Goal: Navigation & Orientation: Find specific page/section

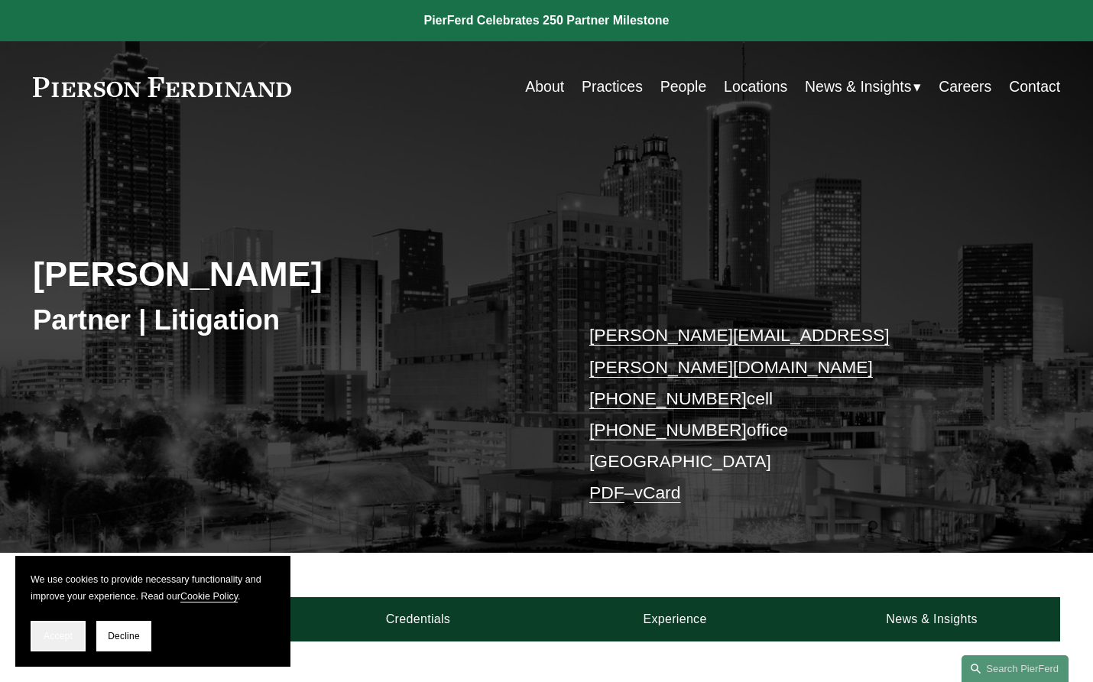
click at [60, 638] on span "Accept" at bounding box center [58, 636] width 29 height 11
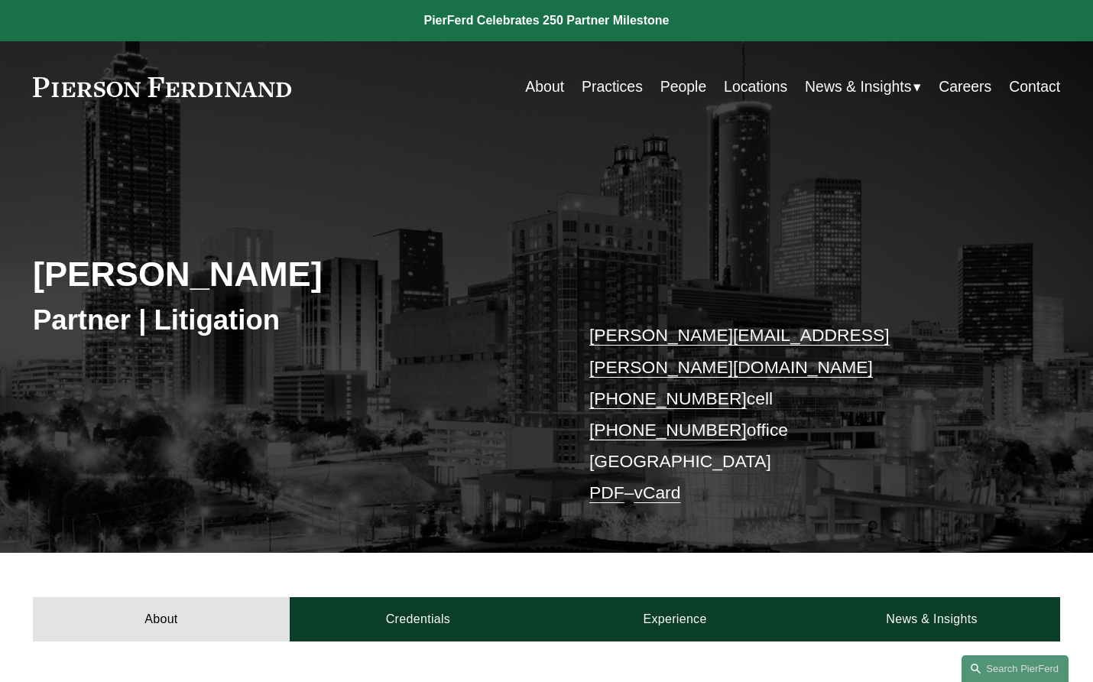
click at [529, 84] on link "About" at bounding box center [544, 87] width 39 height 30
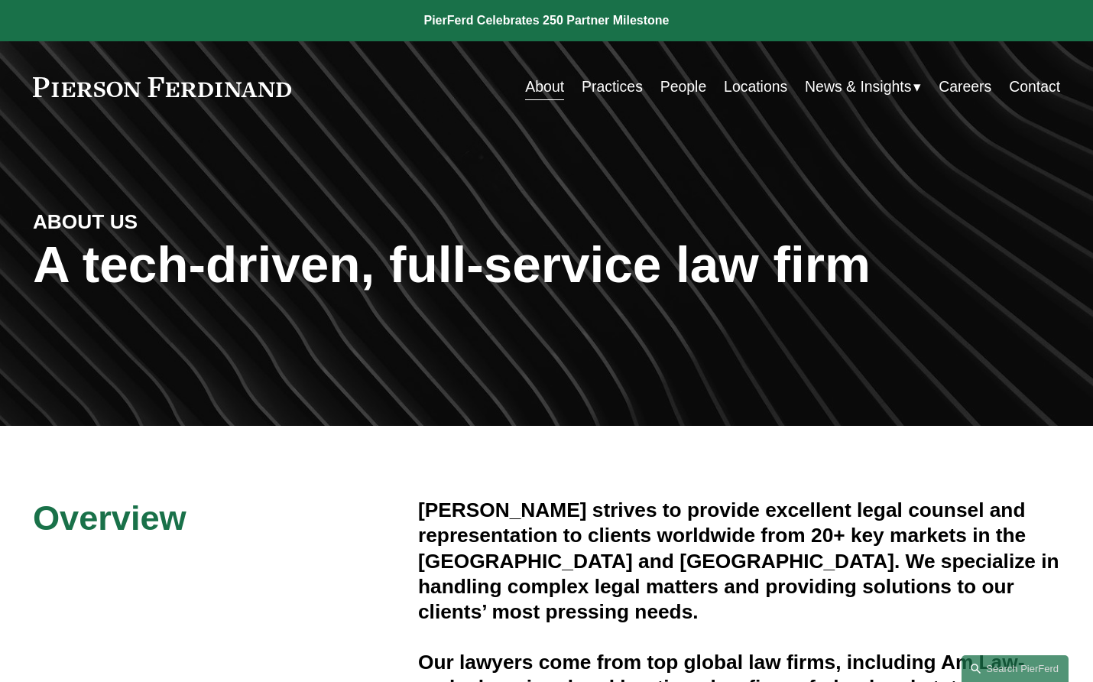
click at [745, 84] on link "Locations" at bounding box center [755, 87] width 63 height 30
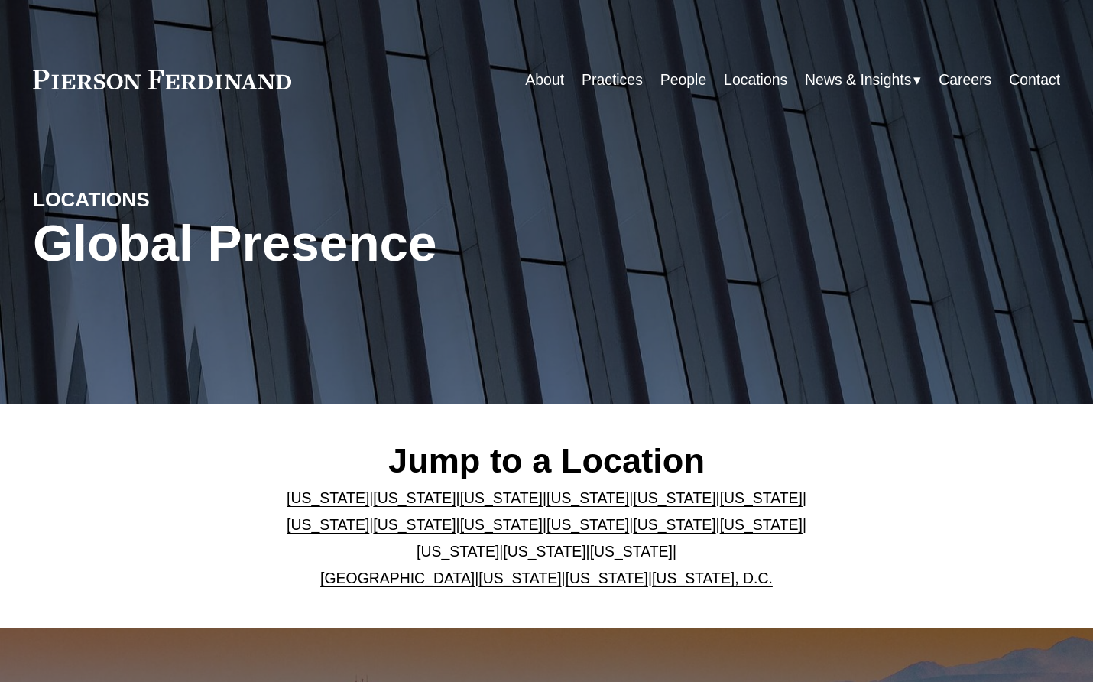
click at [720, 497] on link "[US_STATE]" at bounding box center [761, 497] width 83 height 17
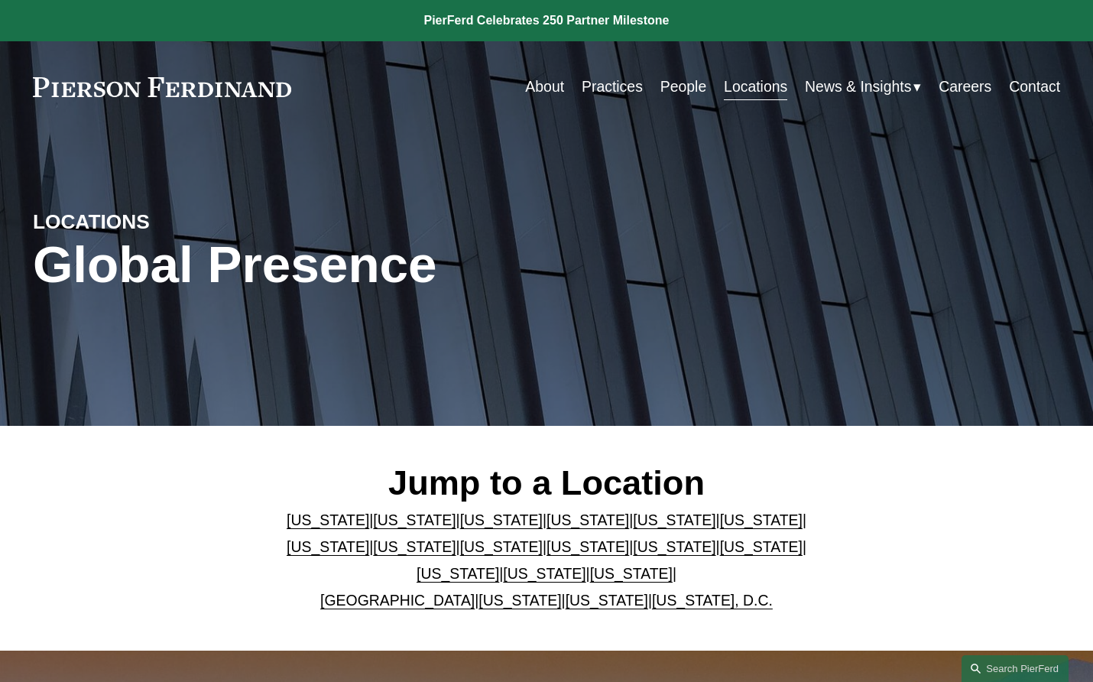
click at [541, 85] on link "About" at bounding box center [544, 87] width 39 height 30
